Goal: Task Accomplishment & Management: Manage account settings

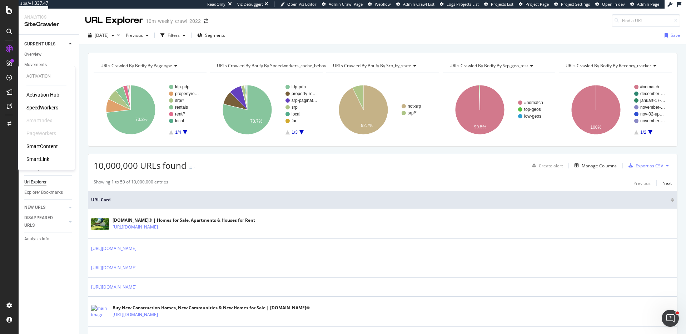
click at [55, 109] on div "SpeedWorkers" at bounding box center [42, 107] width 32 height 7
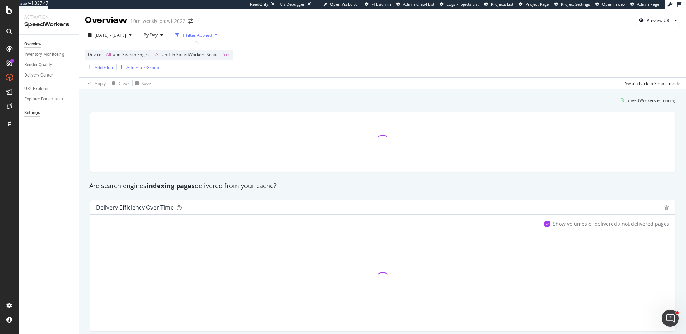
click at [34, 115] on div "Settings" at bounding box center [32, 113] width 16 height 8
